Goal: Task Accomplishment & Management: Complete application form

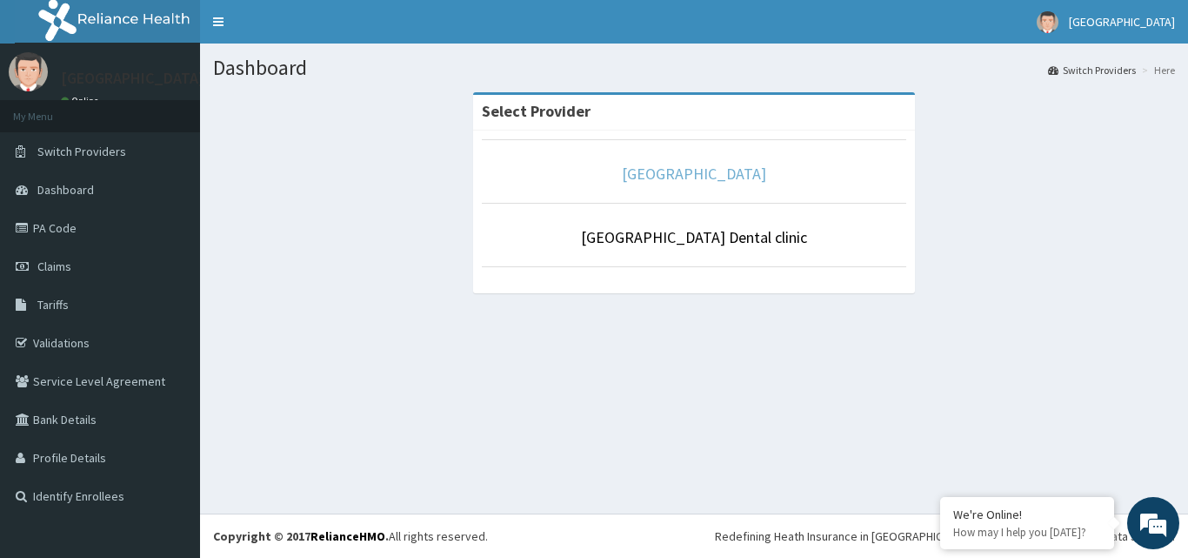
click at [676, 175] on link "[GEOGRAPHIC_DATA]" at bounding box center [694, 174] width 144 height 20
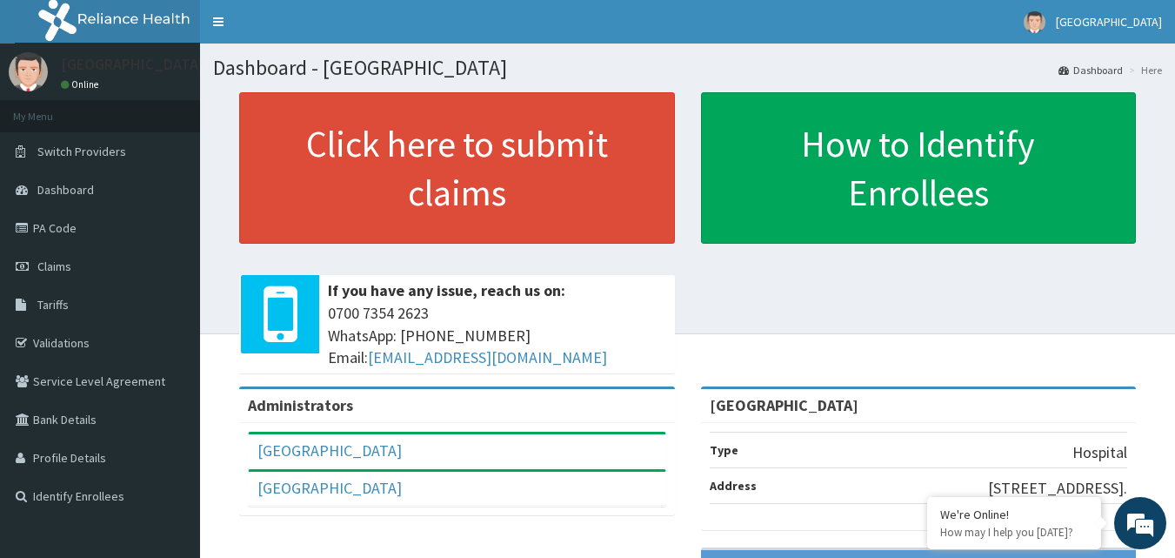
click at [28, 260] on icon at bounding box center [24, 266] width 17 height 12
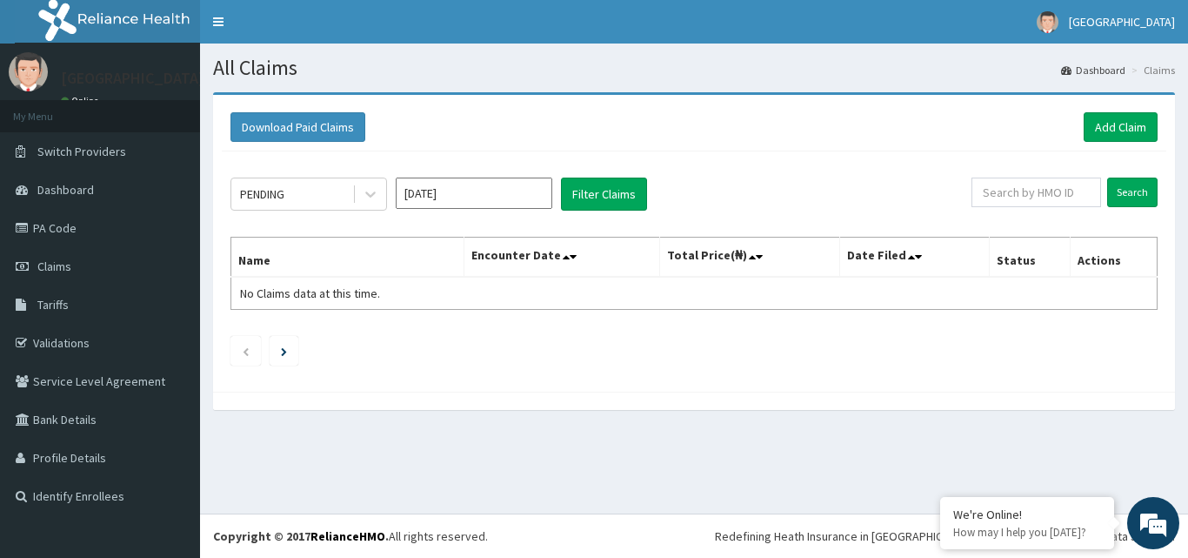
click at [819, 156] on div "PENDING Sep 2025 Filter Claims Search Name Encounter Date Total Price(₦) Date F…" at bounding box center [694, 266] width 945 height 231
click at [371, 195] on icon at bounding box center [370, 195] width 10 height 6
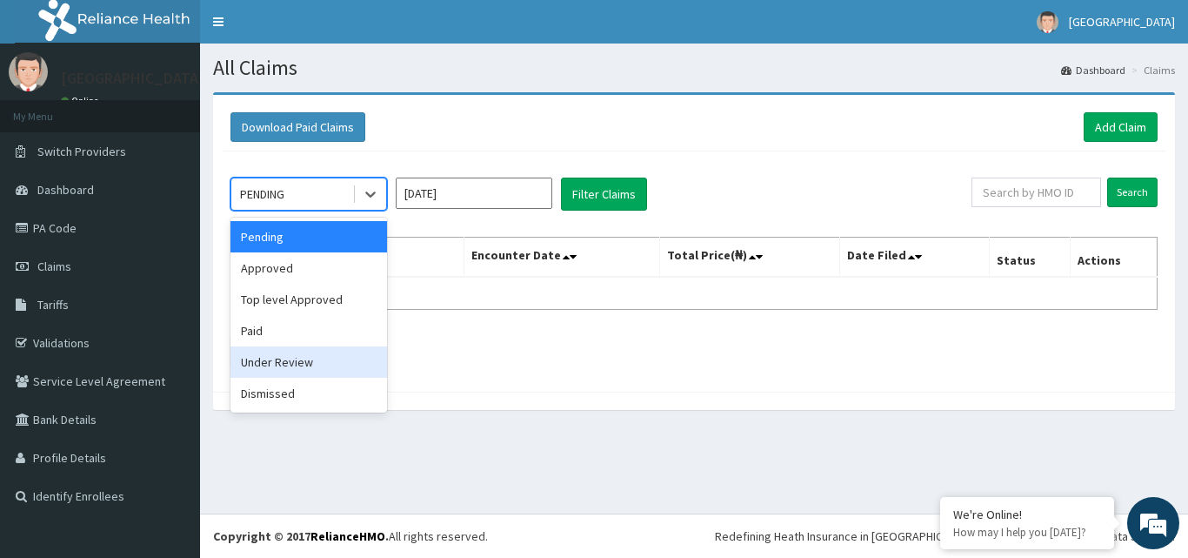
click at [307, 362] on div "Under Review" at bounding box center [308, 361] width 157 height 31
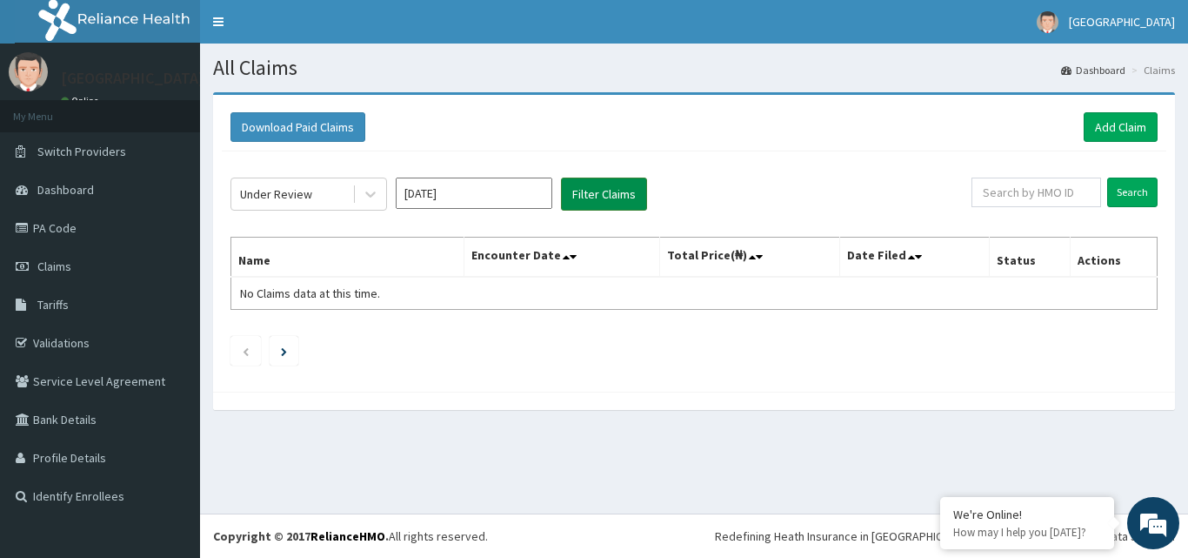
click at [616, 192] on button "Filter Claims" at bounding box center [604, 193] width 86 height 33
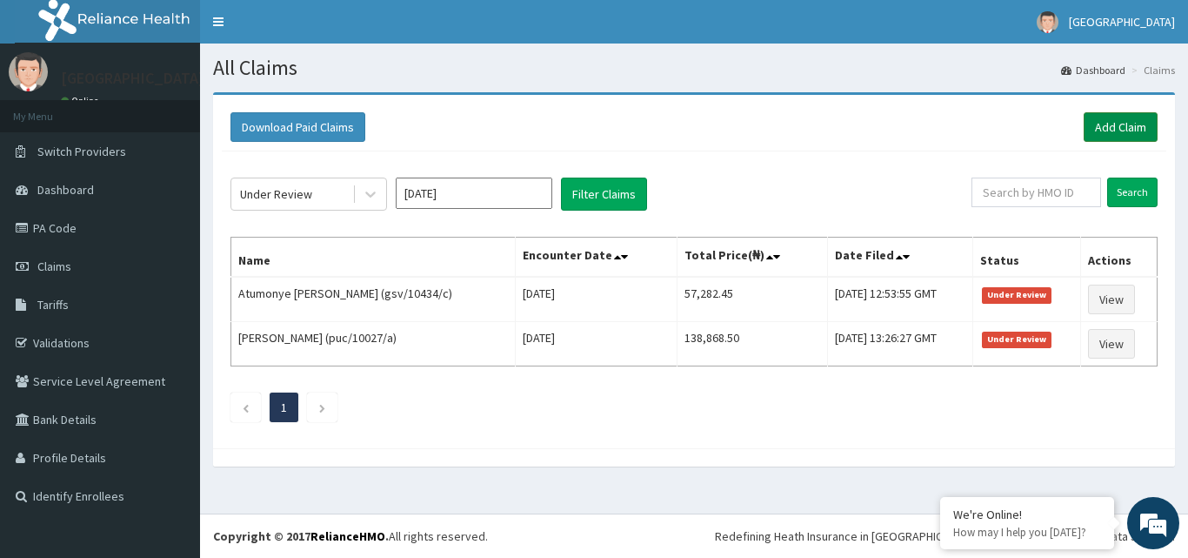
click at [1128, 123] on link "Add Claim" at bounding box center [1121, 127] width 74 height 30
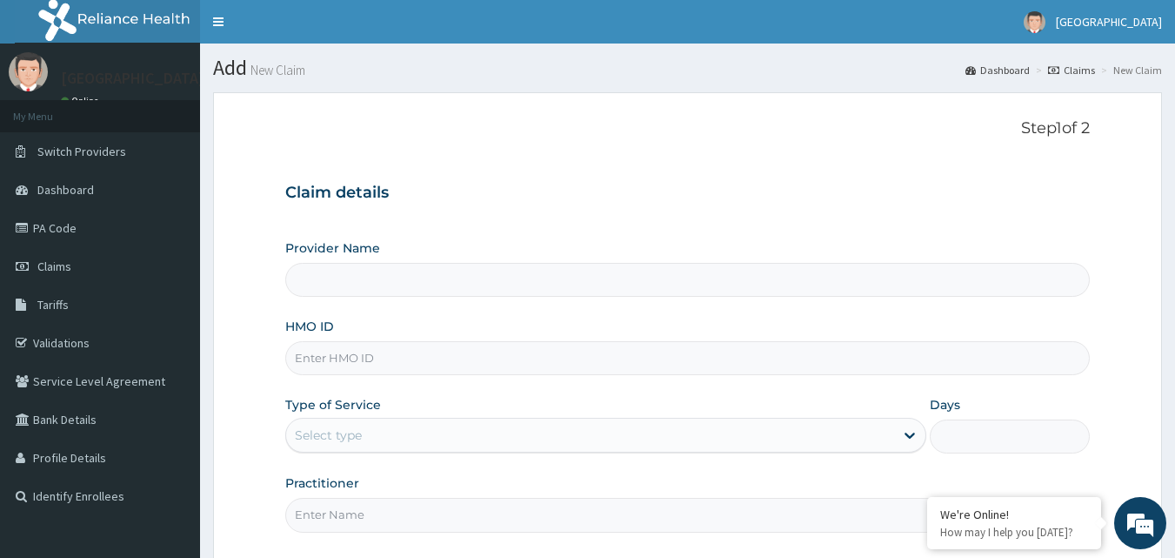
click at [424, 352] on input "HMO ID" at bounding box center [687, 358] width 805 height 34
type input "[GEOGRAPHIC_DATA]"
type input "foa"
click at [87, 347] on link "Validations" at bounding box center [100, 343] width 200 height 38
